Goal: Find specific page/section: Find specific page/section

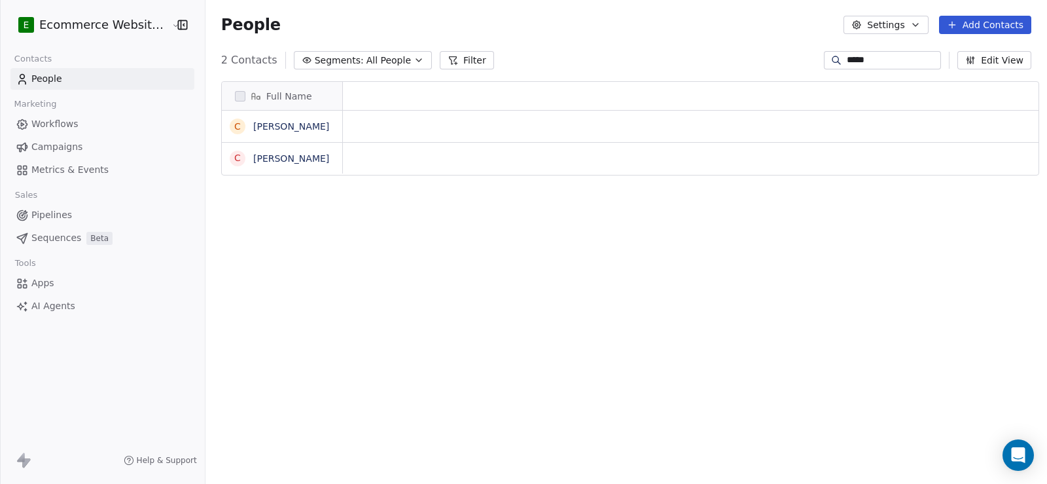
scroll to position [416, 841]
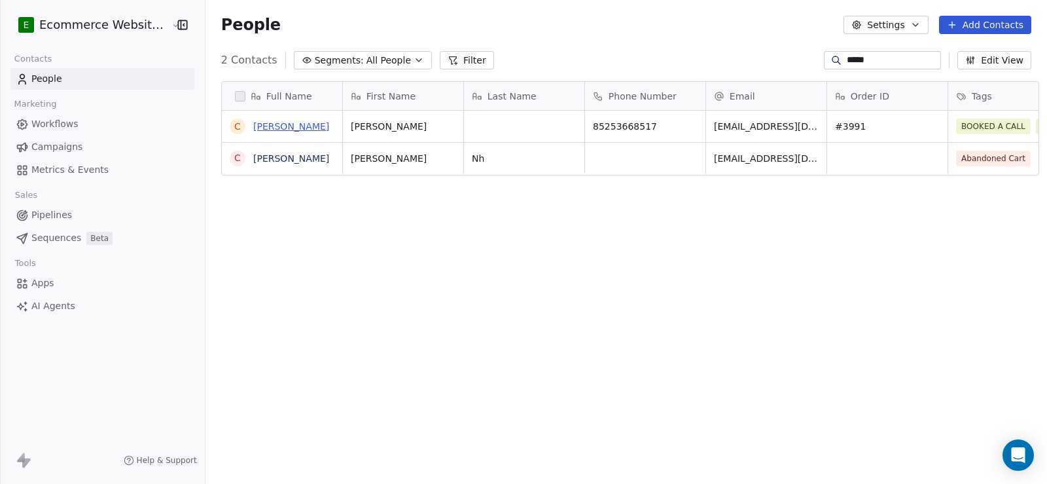
type input "*****"
click at [258, 124] on link "[PERSON_NAME]" at bounding box center [291, 126] width 76 height 10
